Goal: Task Accomplishment & Management: Manage account settings

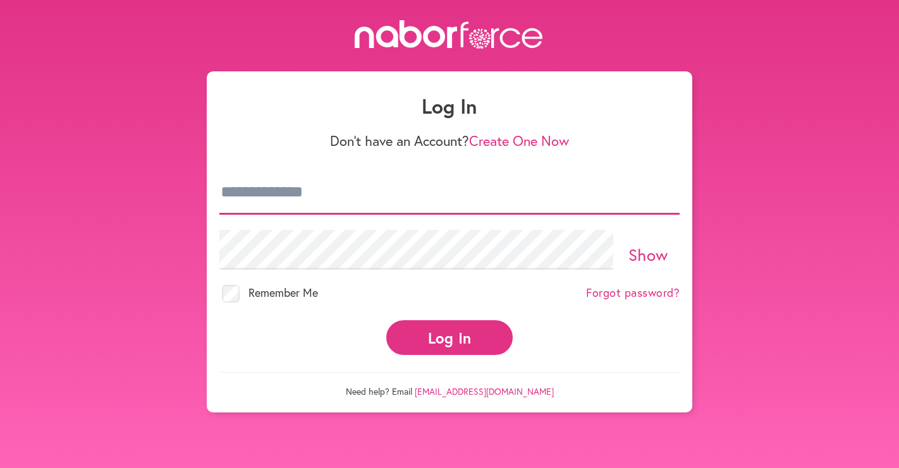
type input "**********"
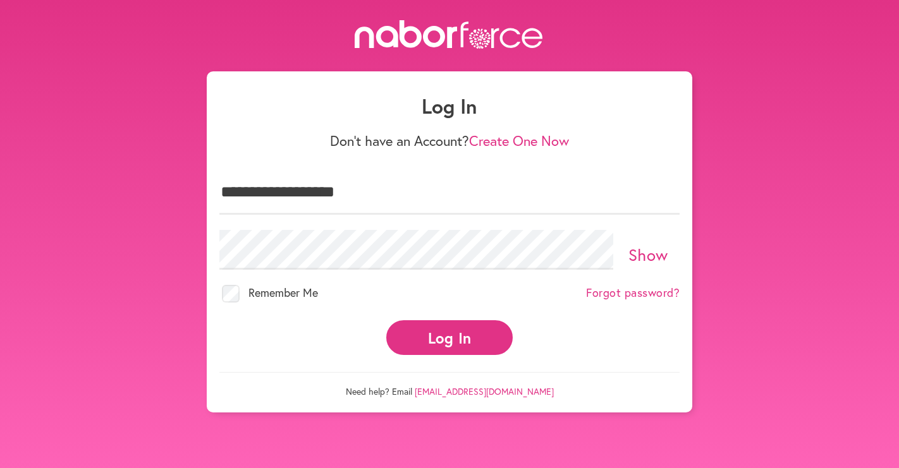
click at [442, 330] on button "Log In" at bounding box center [449, 337] width 126 height 35
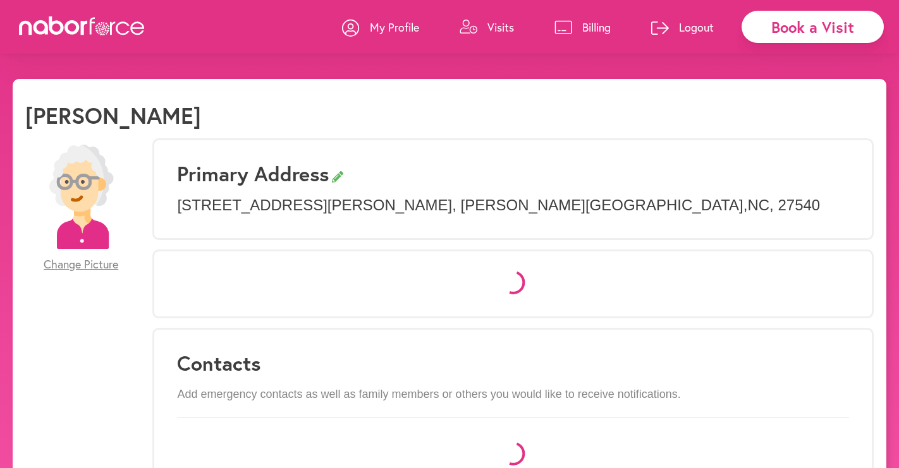
select select "*"
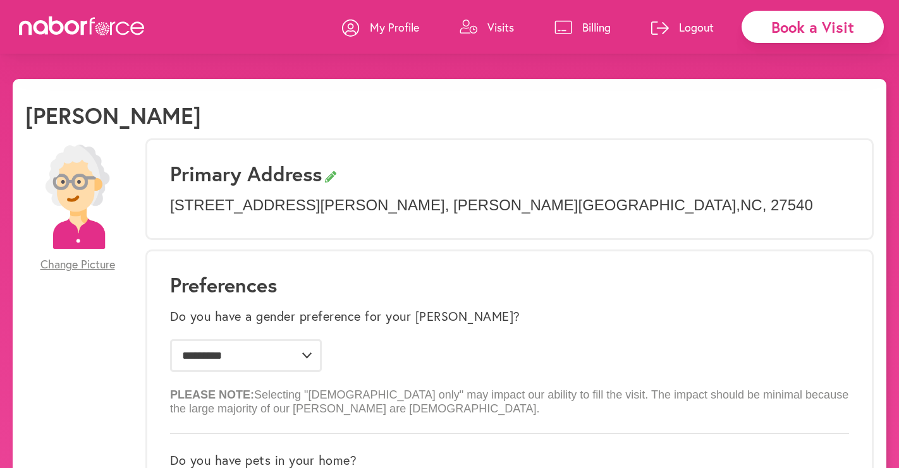
click at [490, 22] on p "Visits" at bounding box center [500, 27] width 27 height 15
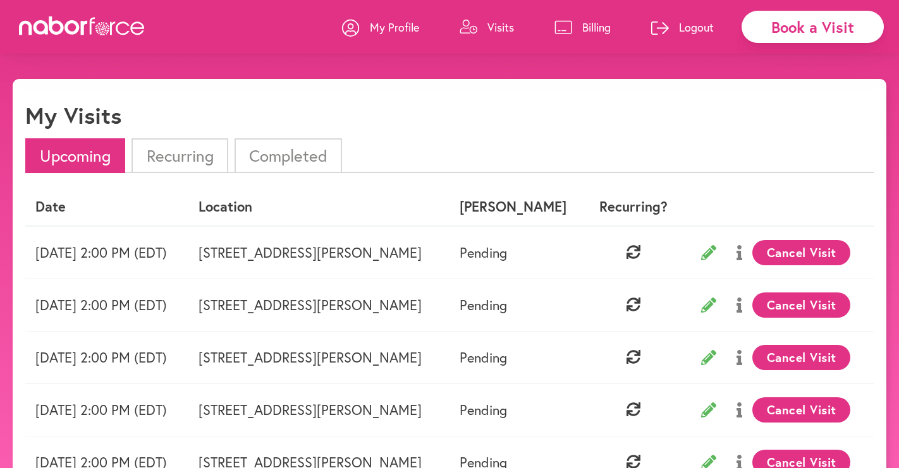
click at [786, 251] on button "Cancel Visit" at bounding box center [801, 252] width 98 height 25
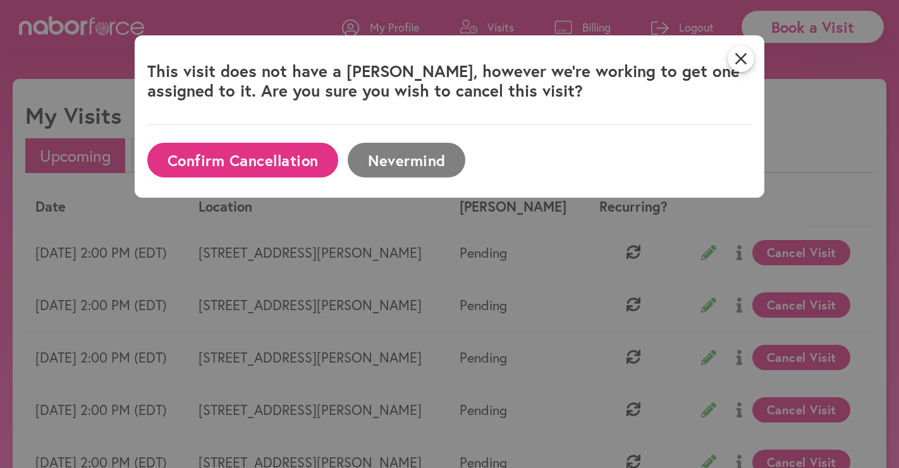
click at [276, 155] on button "Confirm Cancellation" at bounding box center [242, 160] width 191 height 35
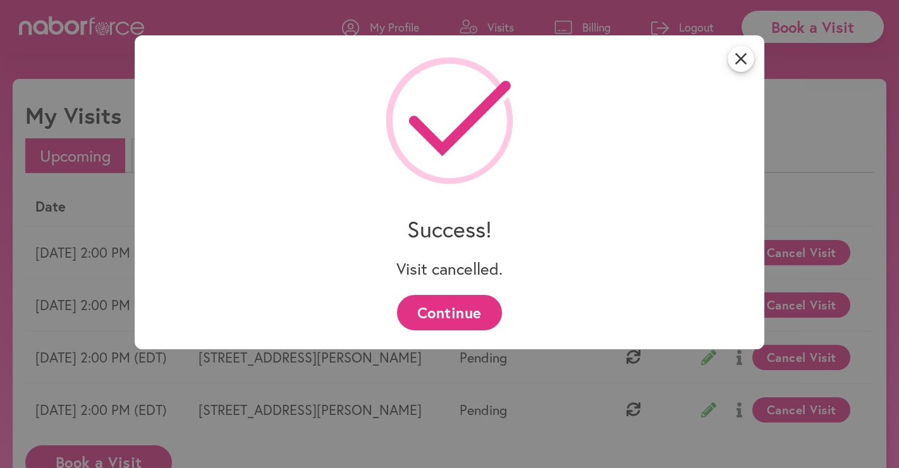
click at [451, 303] on button "Continue" at bounding box center [449, 312] width 104 height 35
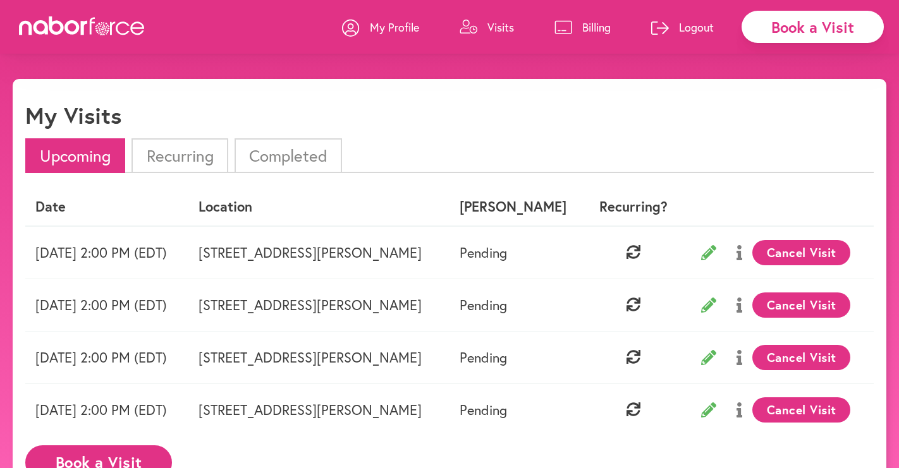
click at [772, 248] on button "Cancel Visit" at bounding box center [801, 252] width 98 height 25
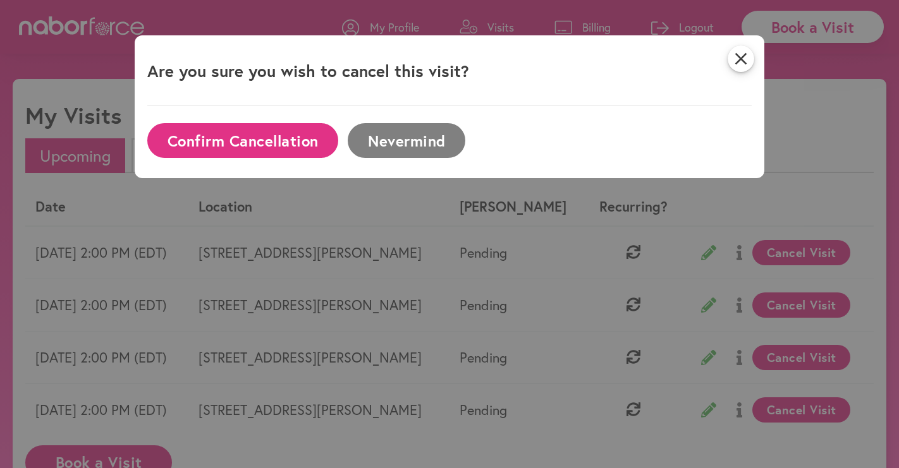
click at [245, 139] on button "Confirm Cancellation" at bounding box center [242, 140] width 191 height 35
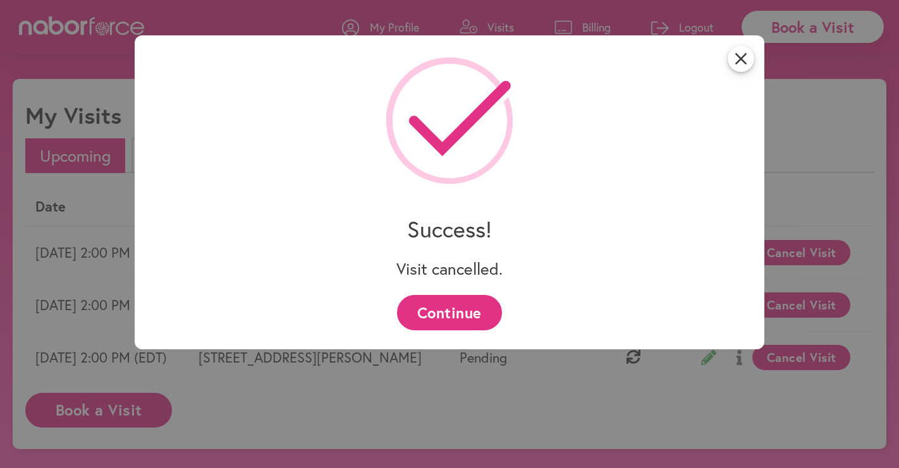
click at [470, 316] on button "Continue" at bounding box center [449, 312] width 104 height 35
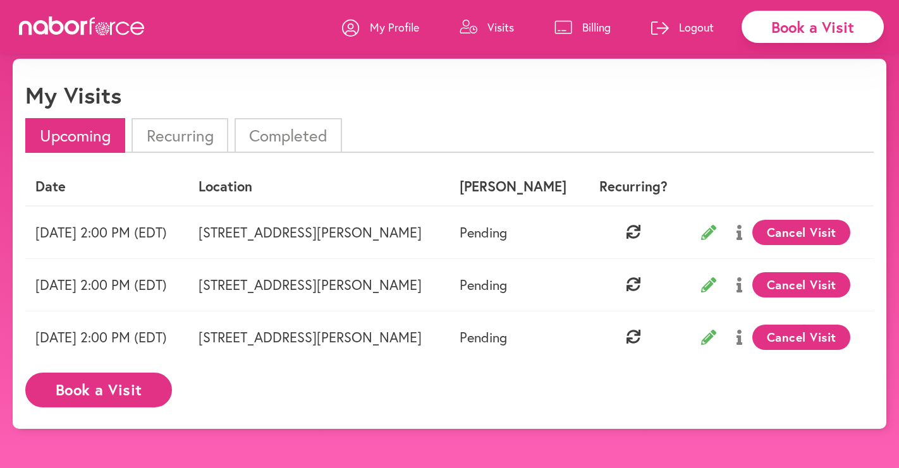
scroll to position [20, 0]
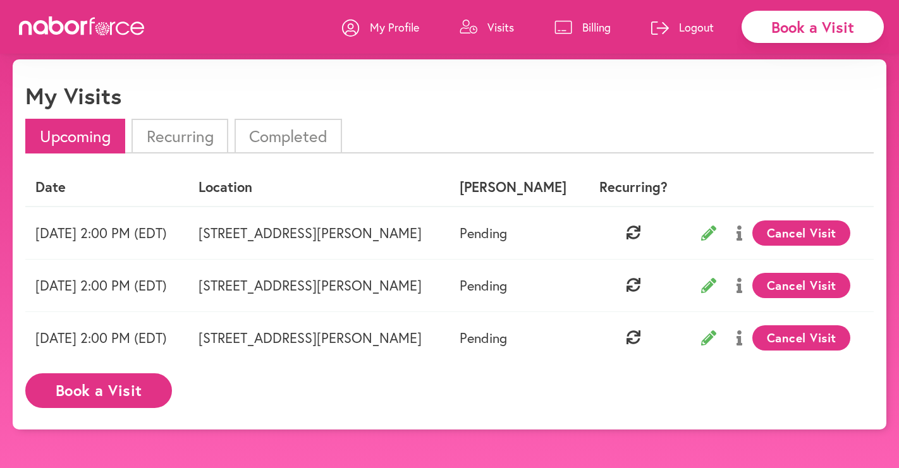
click at [195, 137] on li "Recurring" at bounding box center [179, 136] width 96 height 35
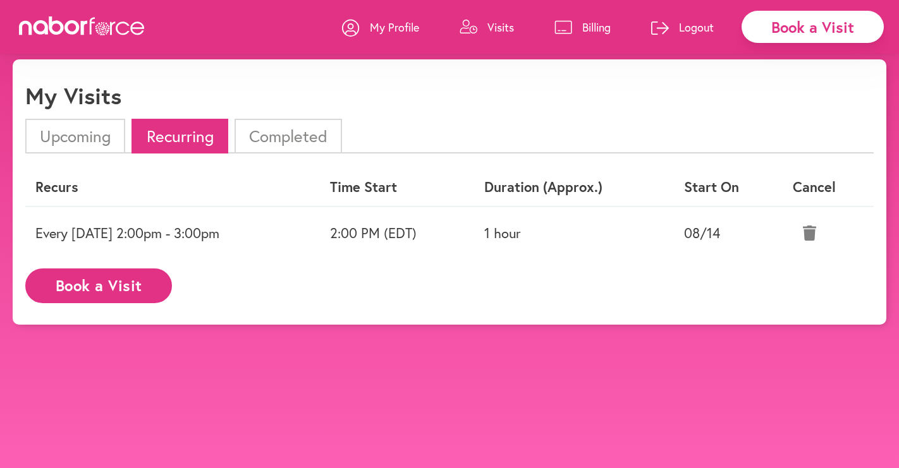
click at [687, 27] on p "Logout" at bounding box center [696, 27] width 35 height 15
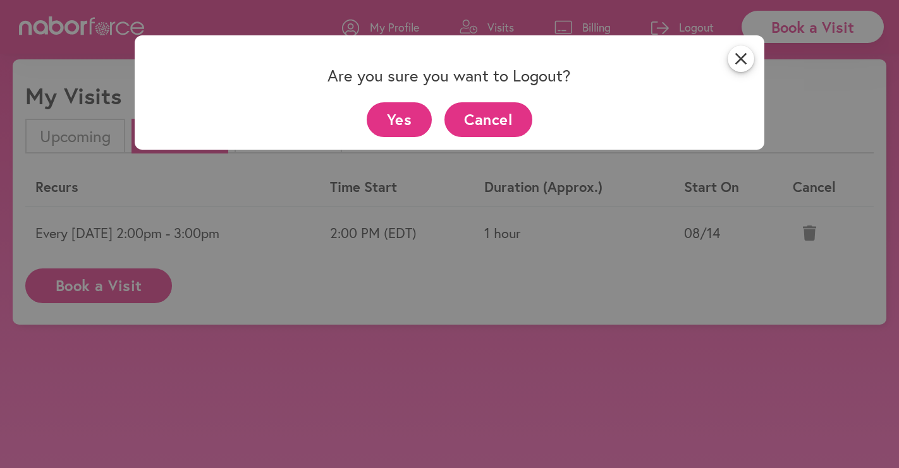
click at [412, 119] on button "Yes" at bounding box center [399, 119] width 65 height 35
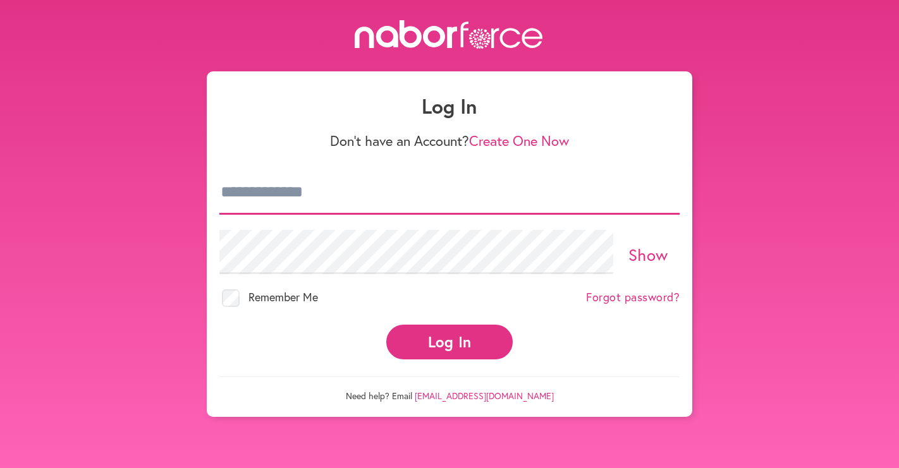
type input "**********"
